Goal: Task Accomplishment & Management: Manage account settings

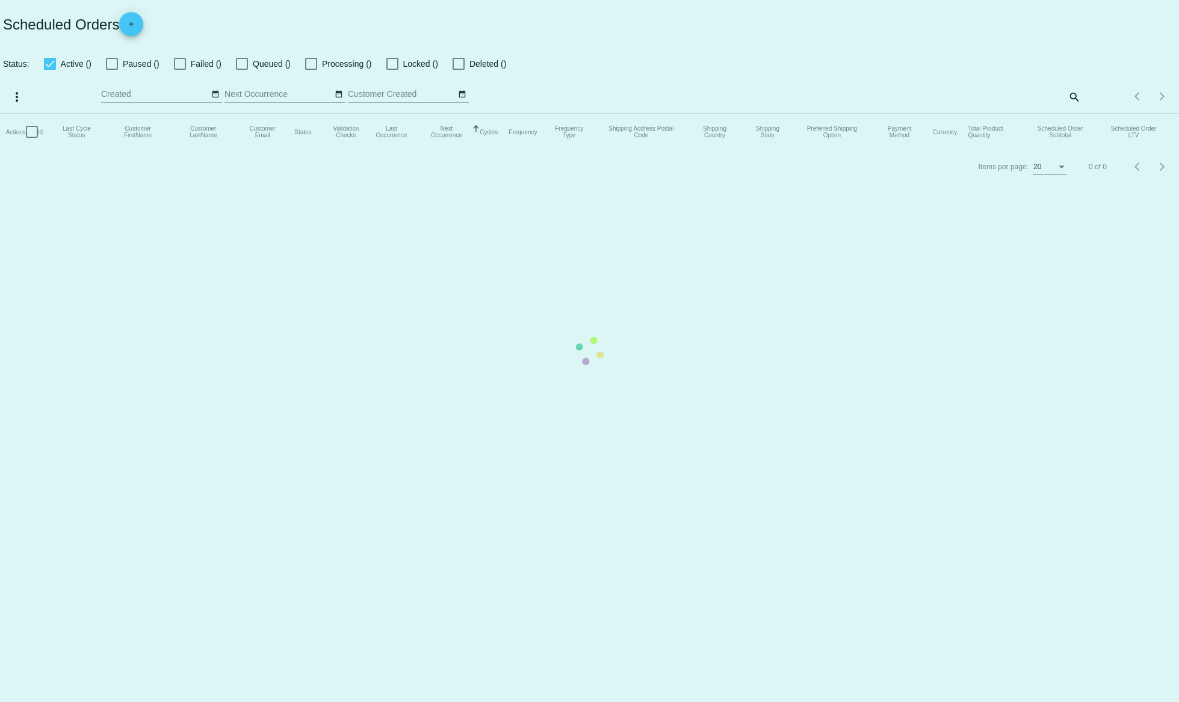
checkbox input "true"
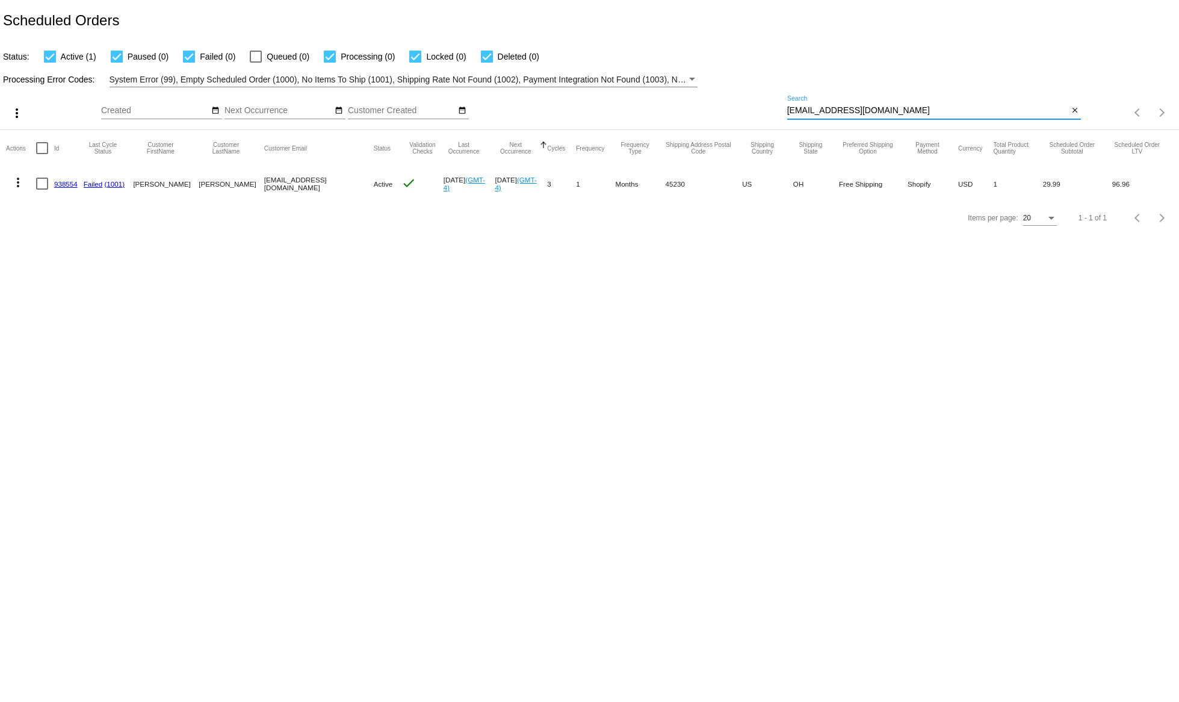
click at [851, 108] on input "[EMAIL_ADDRESS][DOMAIN_NAME]" at bounding box center [928, 111] width 282 height 10
paste input "[EMAIL_ADDRESS]"
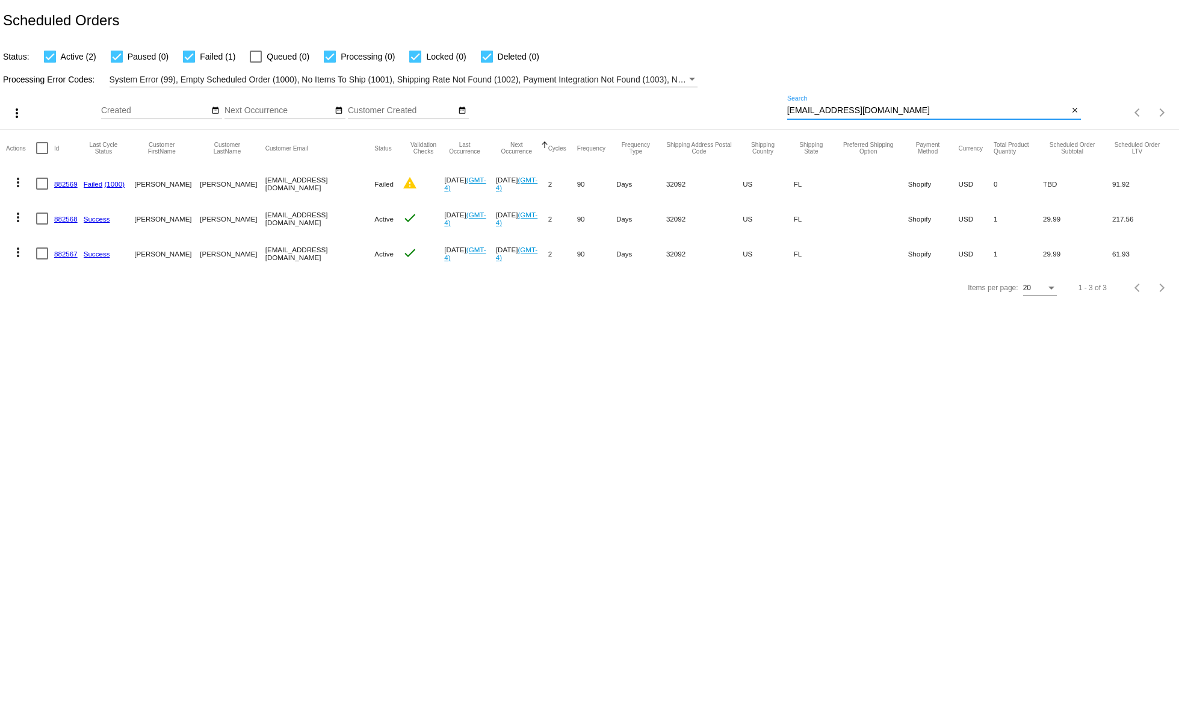
type input "[EMAIL_ADDRESS][DOMAIN_NAME]"
click at [57, 187] on link "882569" at bounding box center [65, 184] width 23 height 8
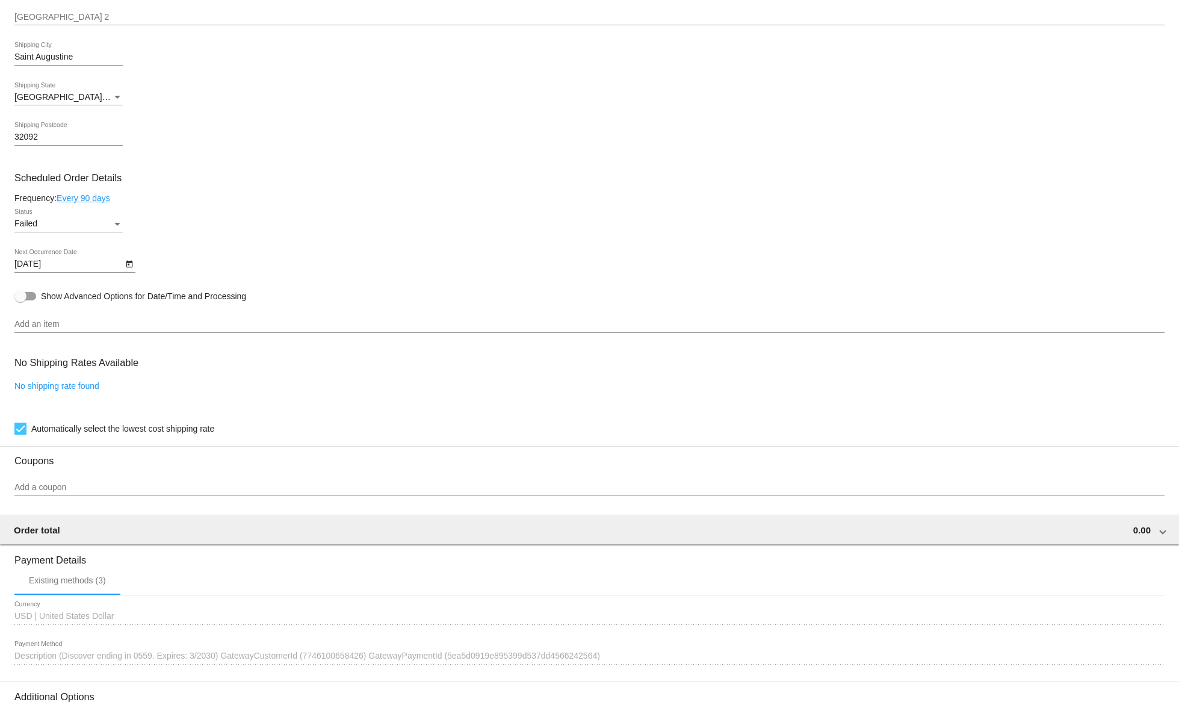
scroll to position [614, 0]
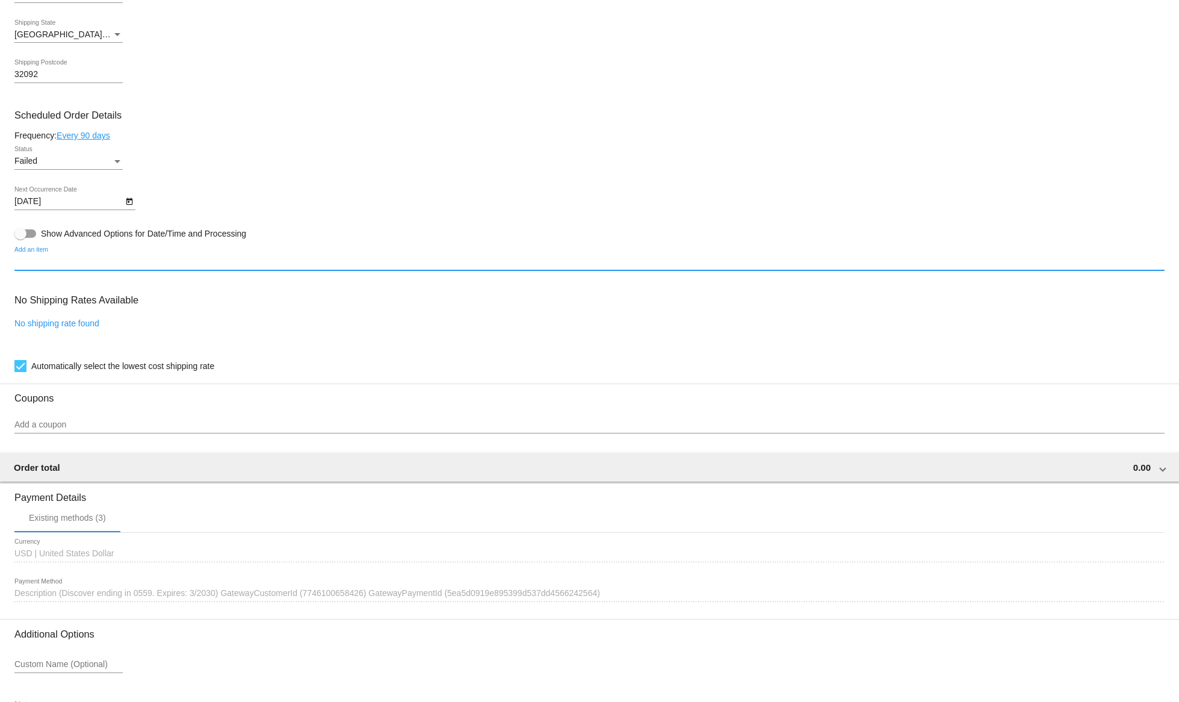
click at [103, 265] on input "Add an item" at bounding box center [589, 262] width 1150 height 10
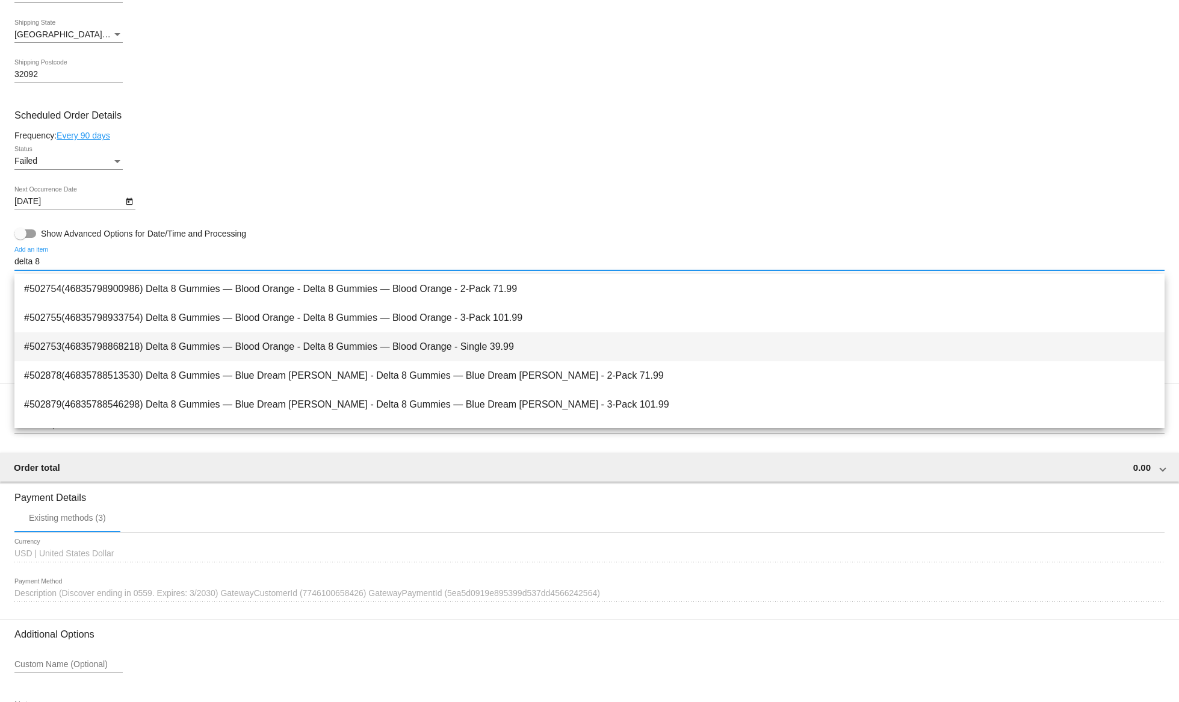
scroll to position [1525, 0]
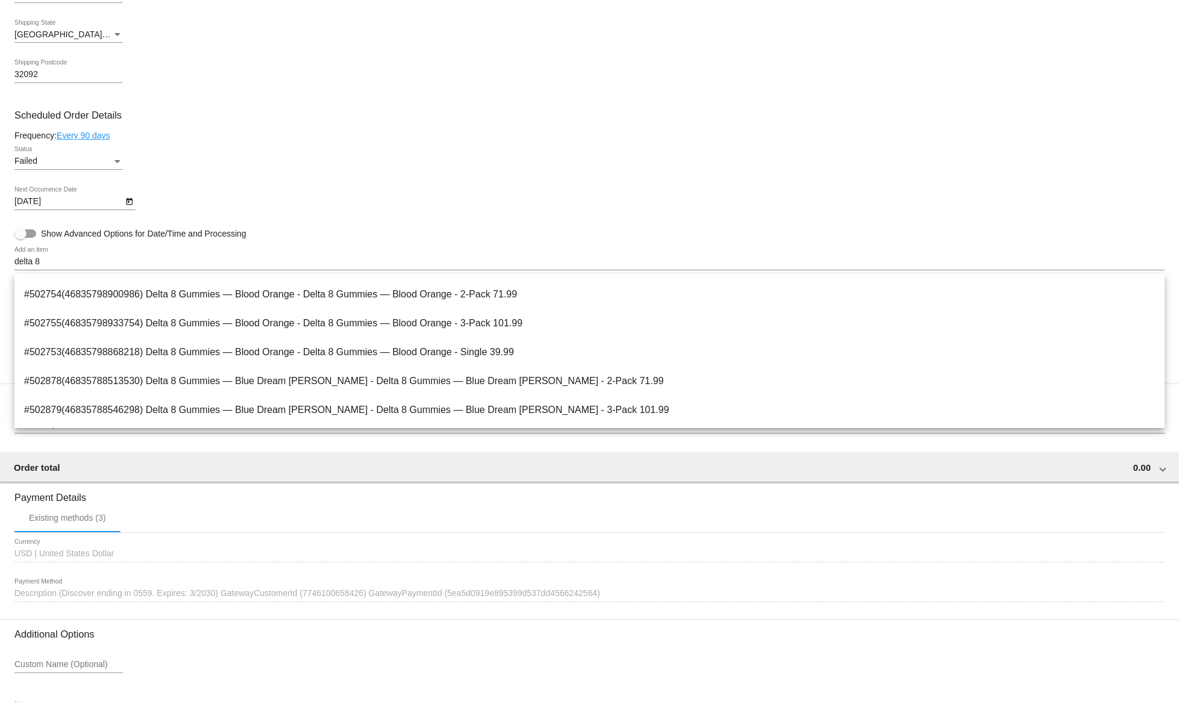
drag, startPoint x: 70, startPoint y: 272, endPoint x: 60, endPoint y: 269, distance: 10.1
click at [70, 270] on div "delta 8 Add an item" at bounding box center [589, 258] width 1150 height 23
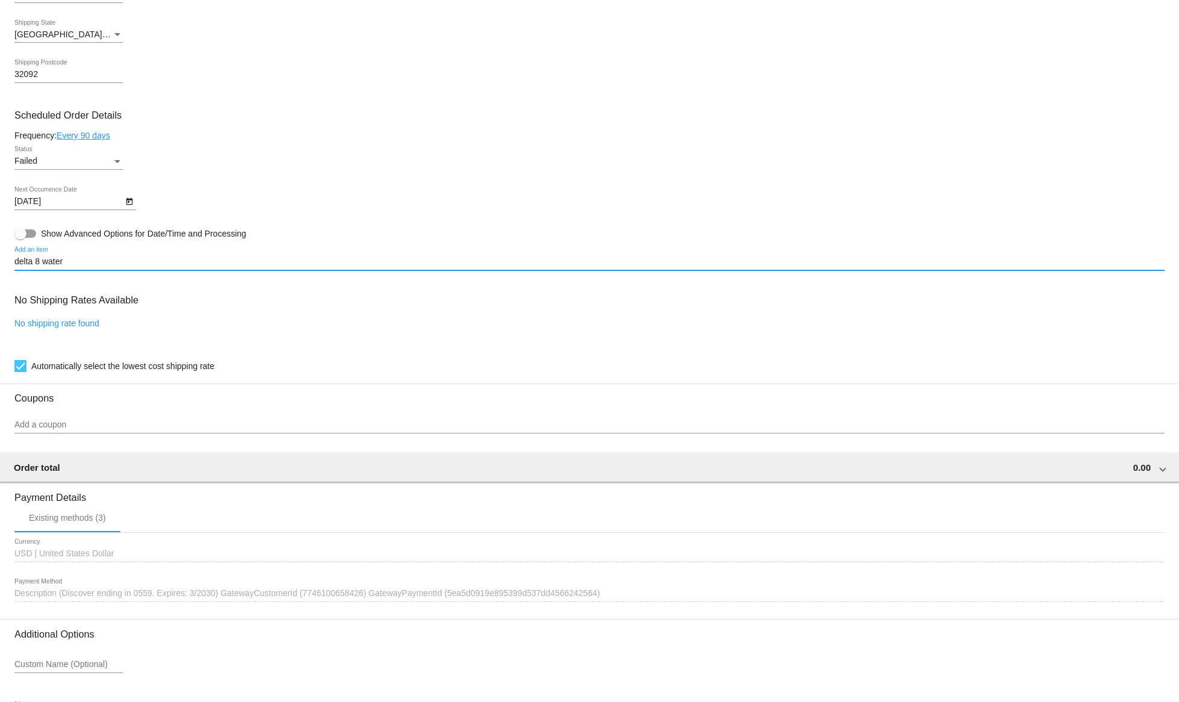
scroll to position [0, 0]
type input "d"
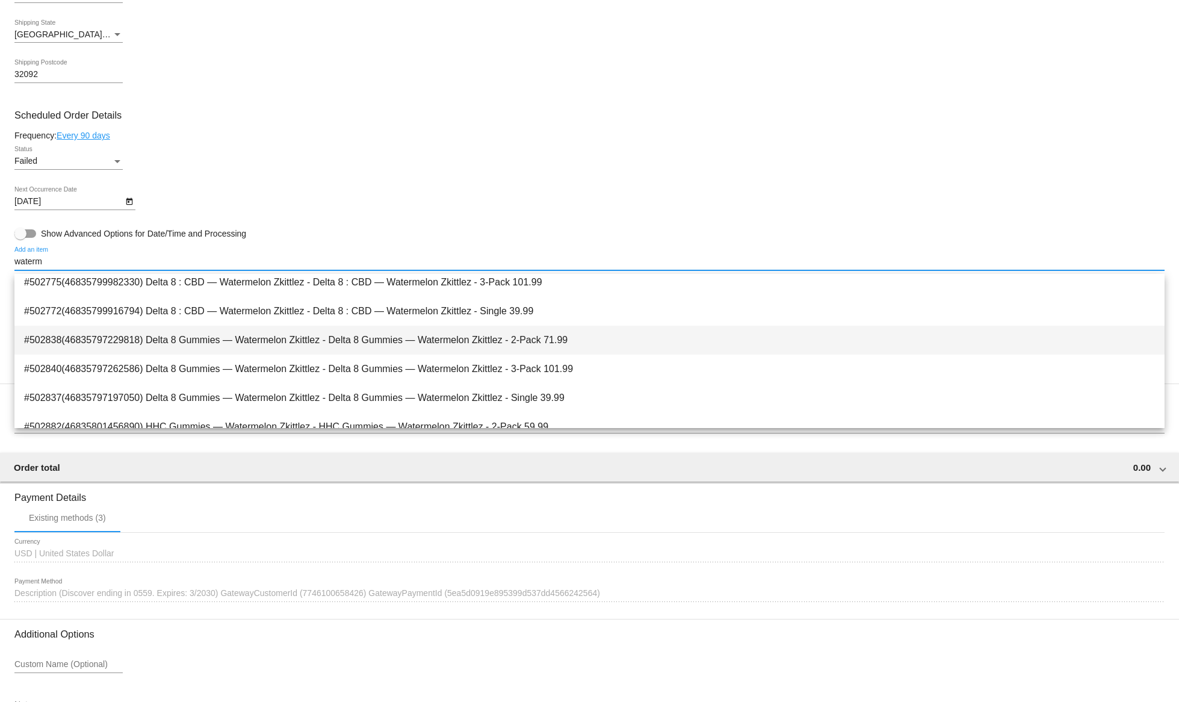
scroll to position [123, 0]
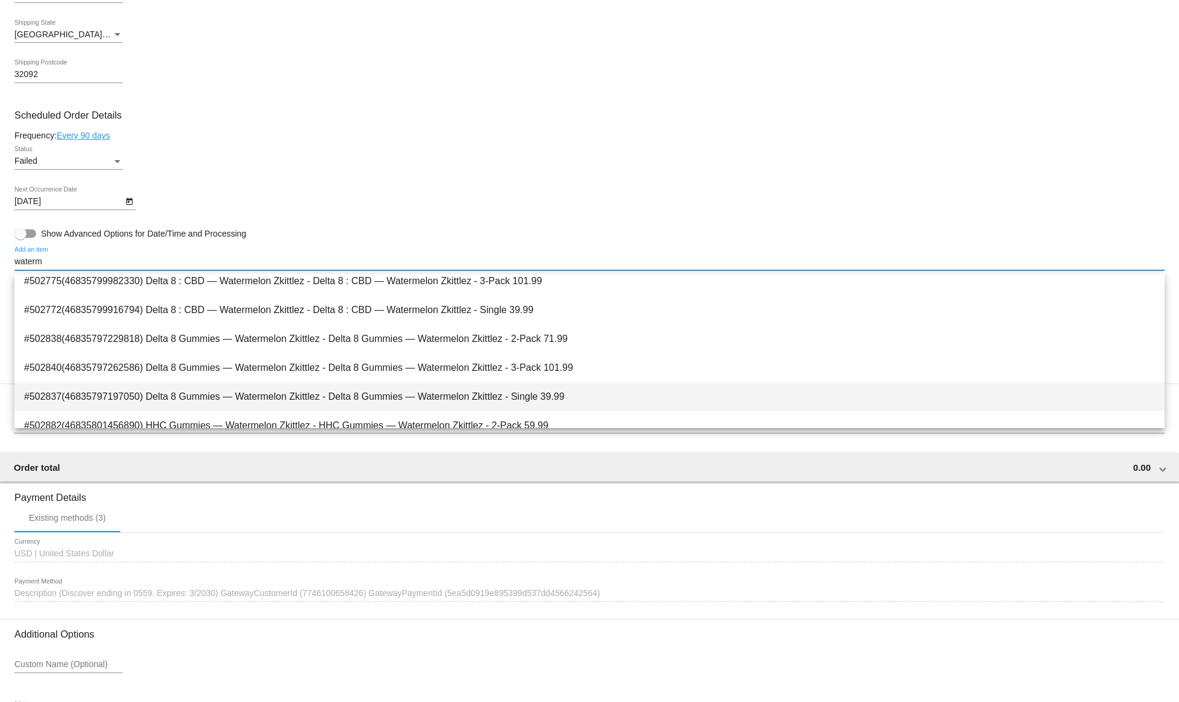
type input "waterm"
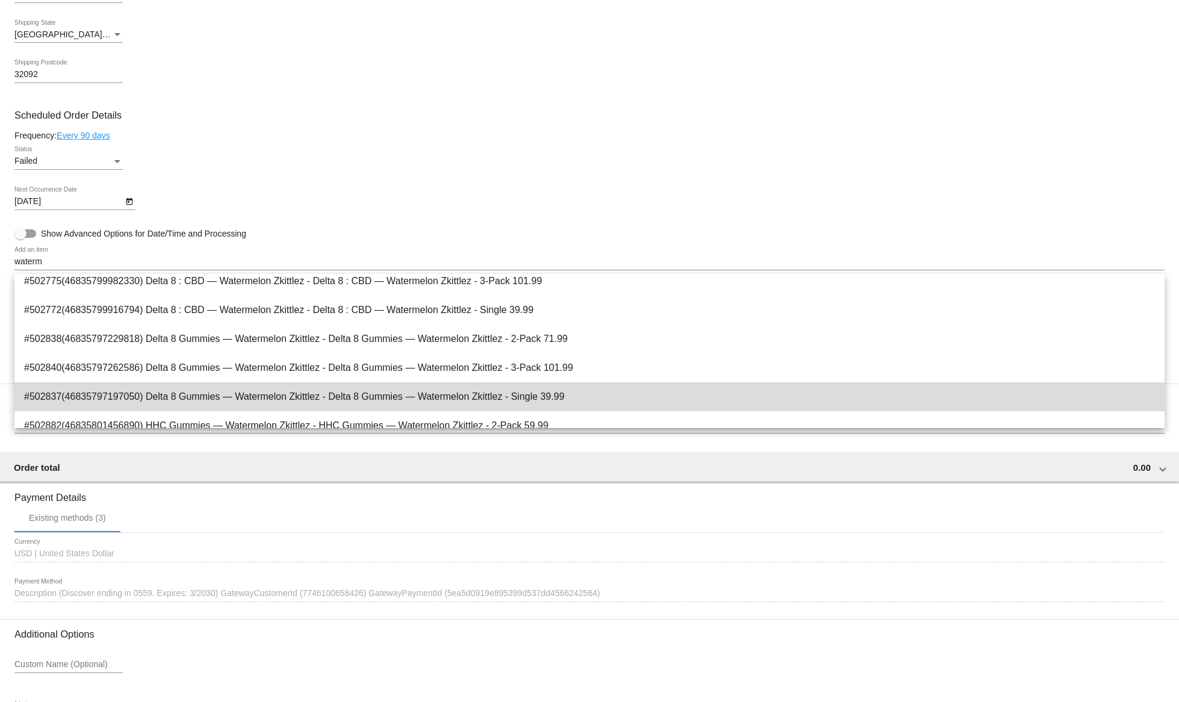
click at [130, 401] on span "#502837(46835797197050) Delta 8 Gummies — Watermelon Zkittlez - Delta 8 Gummies…" at bounding box center [589, 396] width 1131 height 29
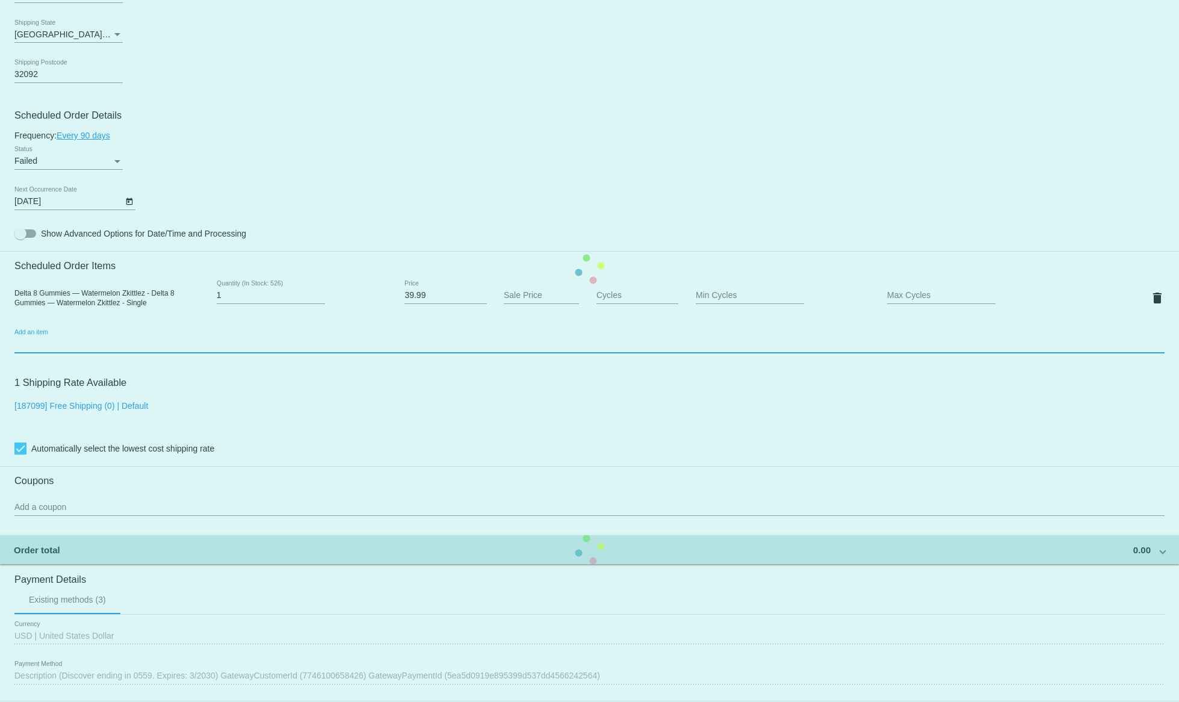
scroll to position [614, 0]
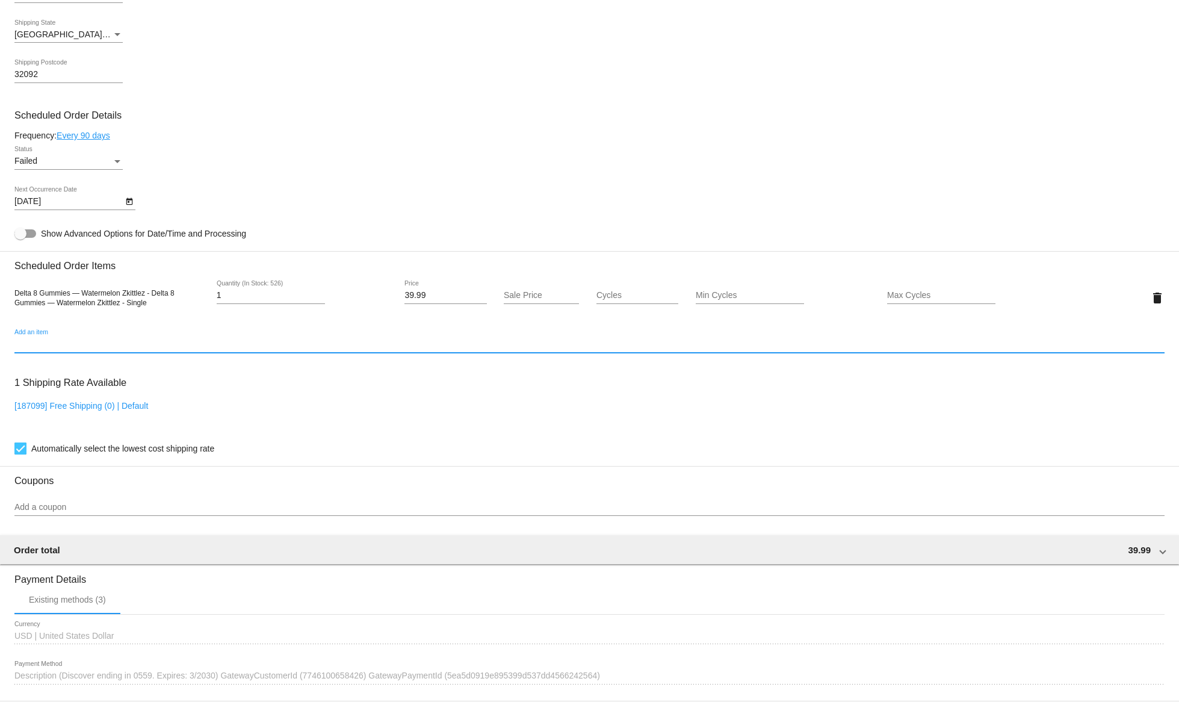
click at [57, 158] on div "Failed Status" at bounding box center [68, 157] width 108 height 23
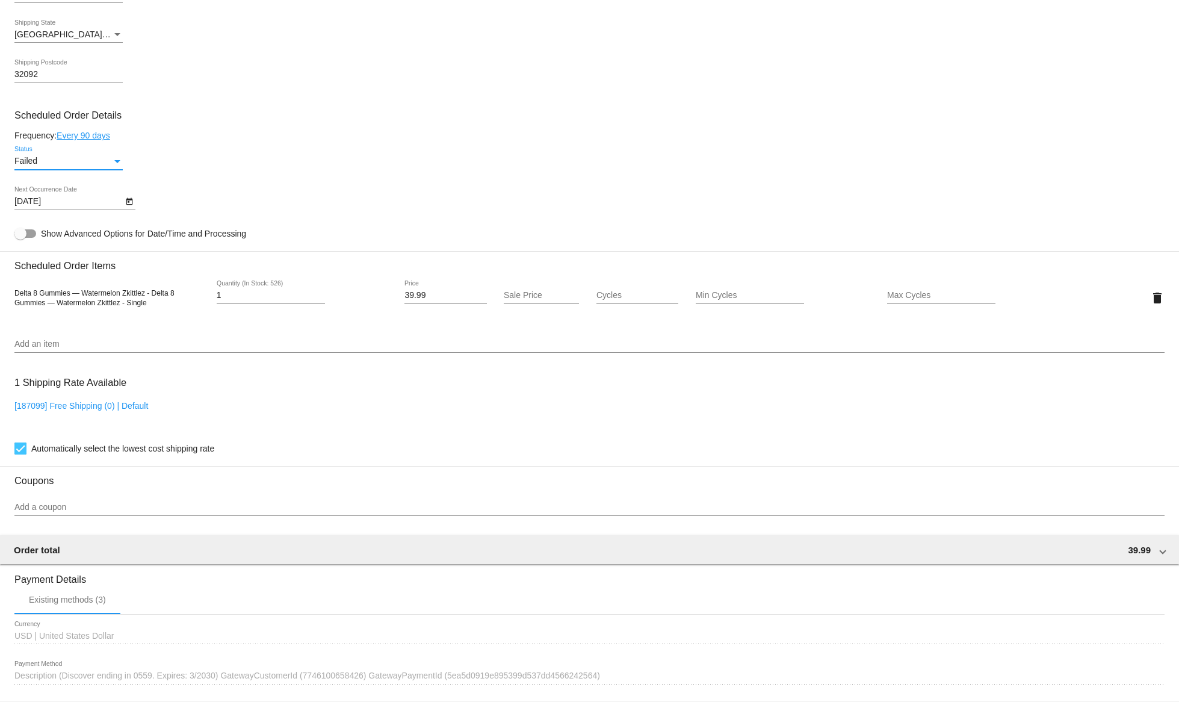
click at [59, 165] on div "Failed" at bounding box center [62, 161] width 97 height 10
click at [46, 107] on span "Active" at bounding box center [68, 114] width 108 height 25
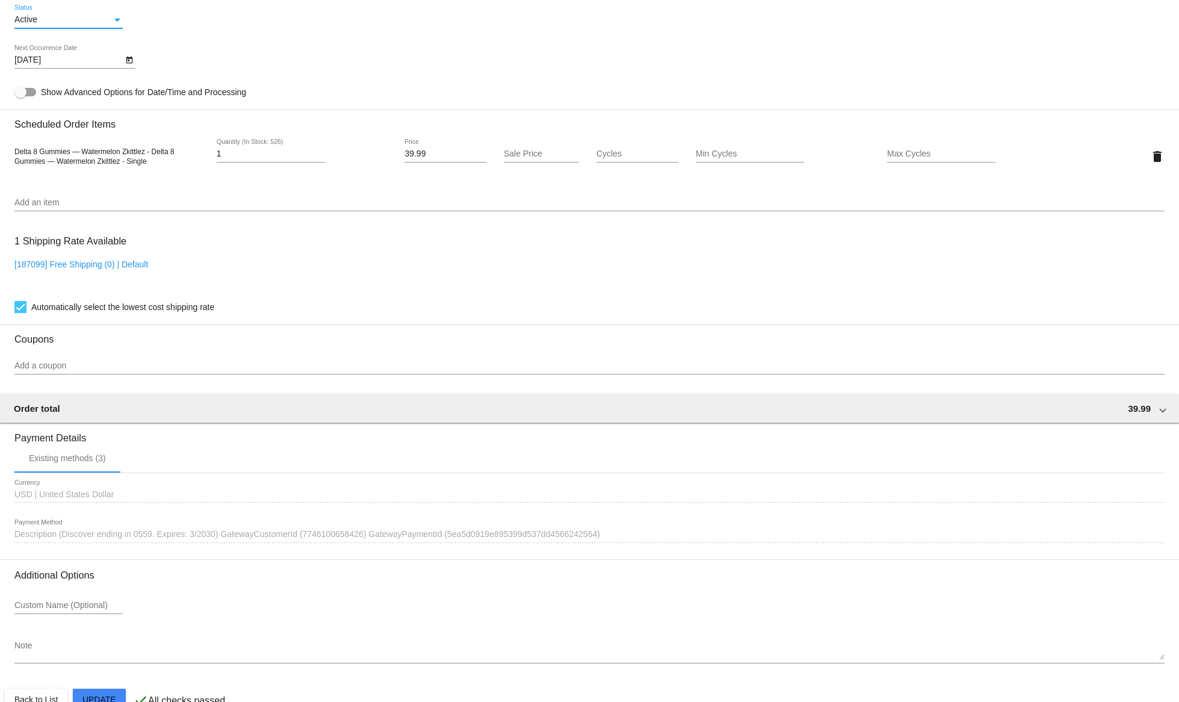
scroll to position [787, 0]
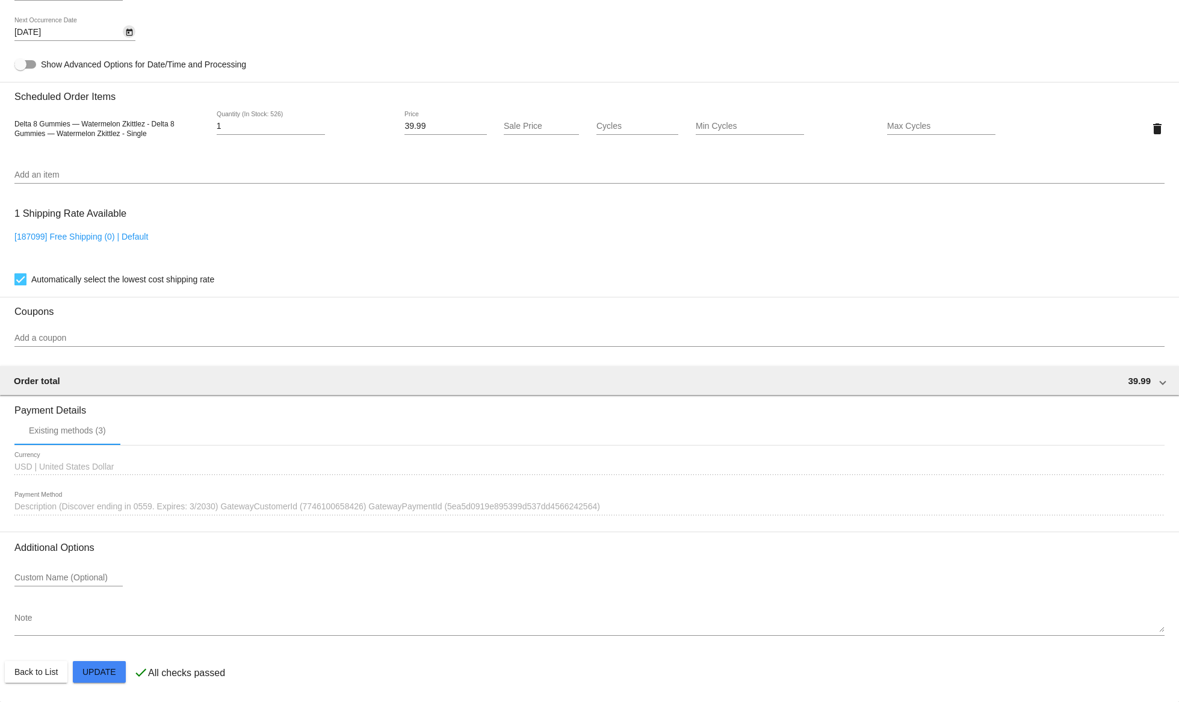
click at [127, 33] on icon "Open calendar" at bounding box center [129, 32] width 8 height 14
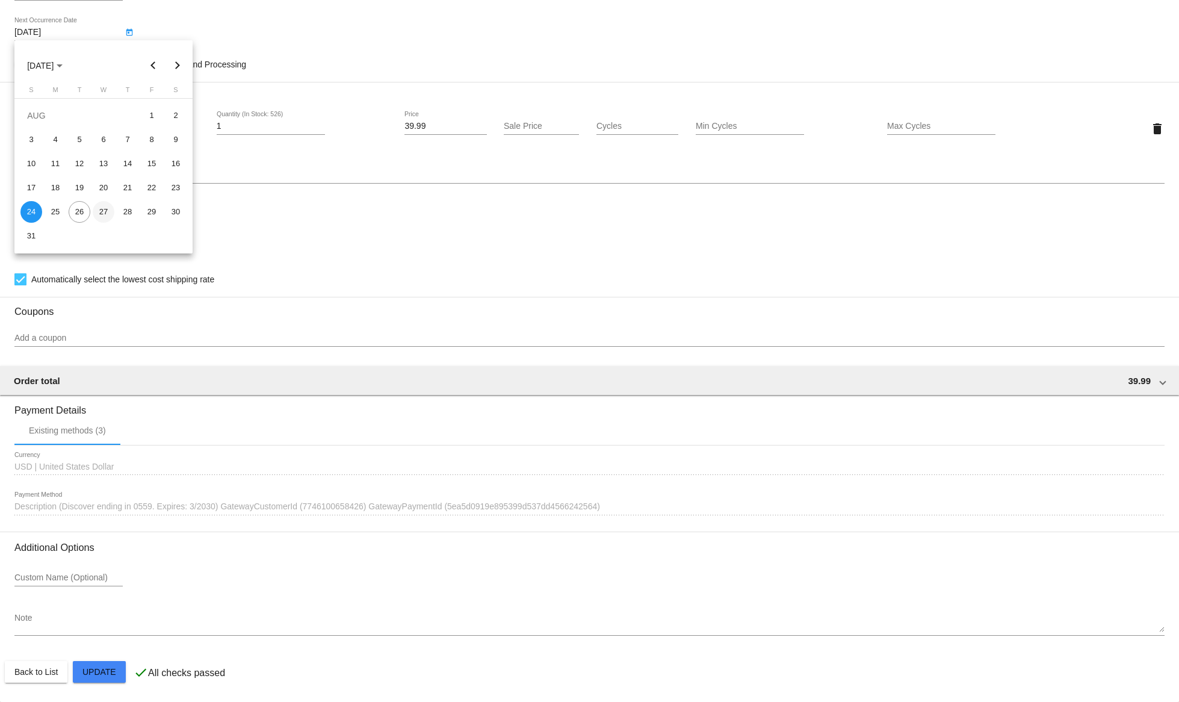
click at [97, 218] on div "27" at bounding box center [104, 212] width 22 height 22
type input "[DATE]"
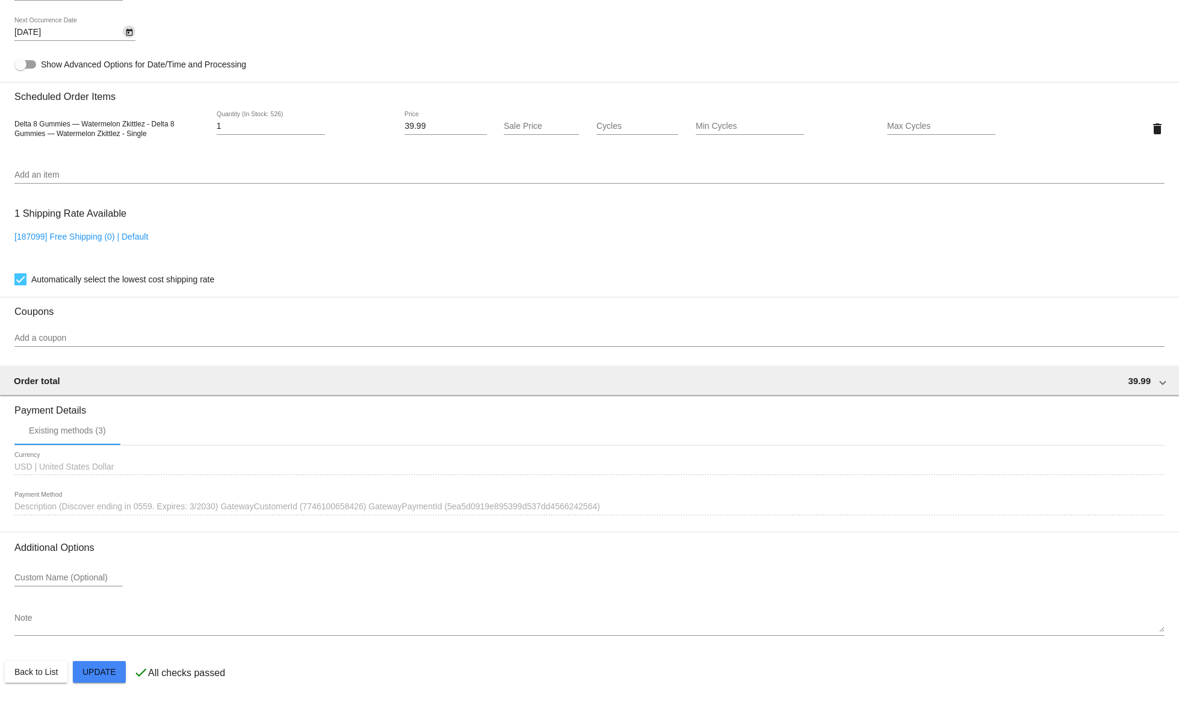
click at [95, 669] on mat-card "Customer 6218570: [PERSON_NAME] [EMAIL_ADDRESS][DOMAIN_NAME] Customer Shipping …" at bounding box center [589, 100] width 1179 height 1204
drag, startPoint x: 135, startPoint y: 117, endPoint x: 9, endPoint y: 116, distance: 125.8
click at [9, 116] on mat-card "Customer 6218570: [PERSON_NAME] [EMAIL_ADDRESS][DOMAIN_NAME] Customer Shipping …" at bounding box center [589, 100] width 1179 height 1204
copy span "Delta 8 Gummies — Watermelon Zkittlez"
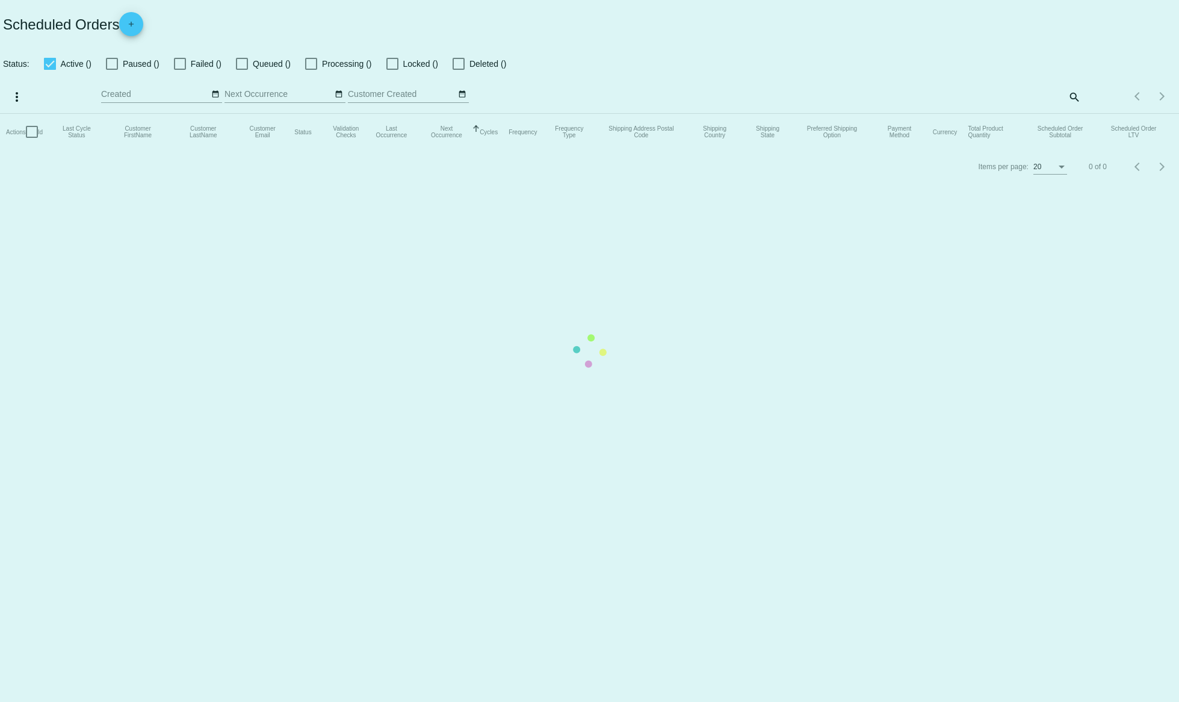
checkbox input "true"
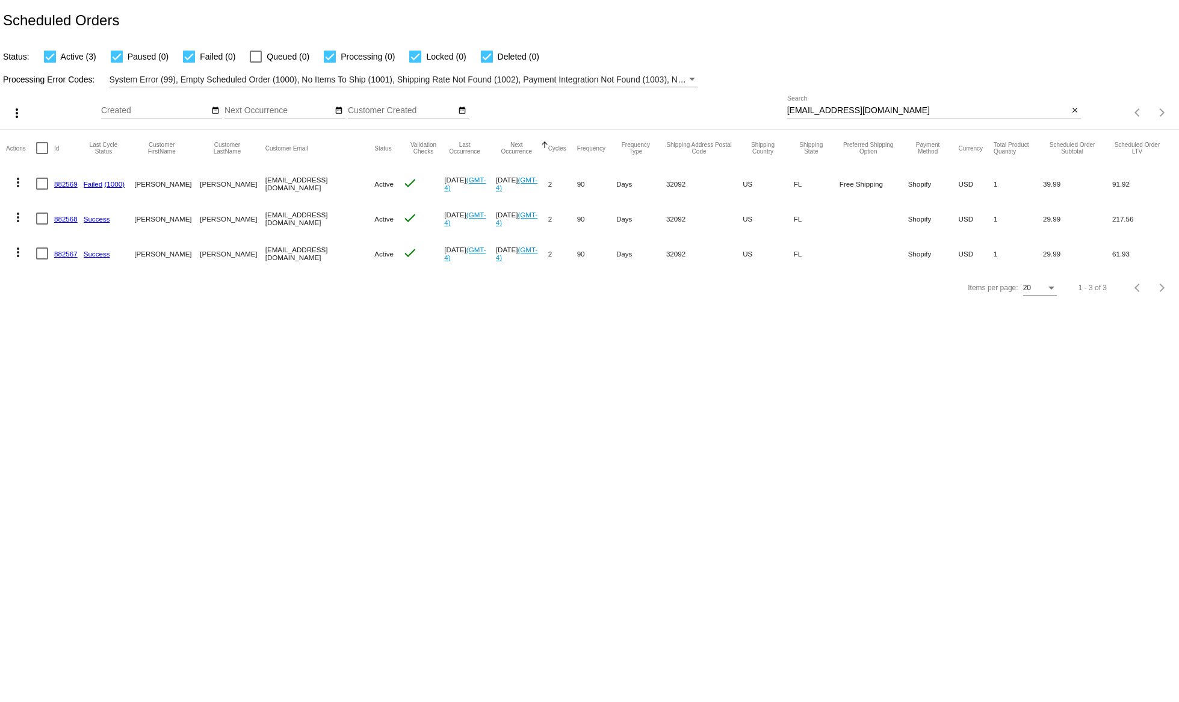
drag, startPoint x: 78, startPoint y: 184, endPoint x: 58, endPoint y: 188, distance: 19.9
click at [52, 186] on mat-row "more_vert 882569 Failed (1000) [PERSON_NAME] [EMAIL_ADDRESS][DOMAIN_NAME] Activ…" at bounding box center [589, 183] width 1167 height 35
copy div
